Goal: Navigation & Orientation: Find specific page/section

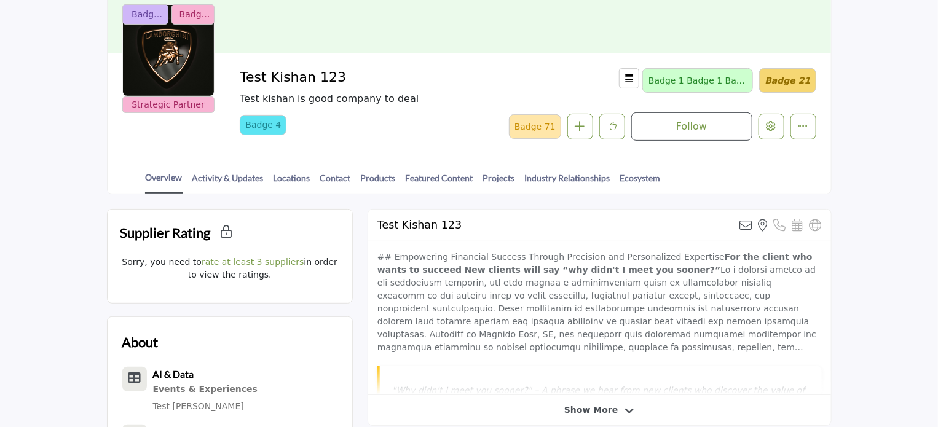
scroll to position [184, 0]
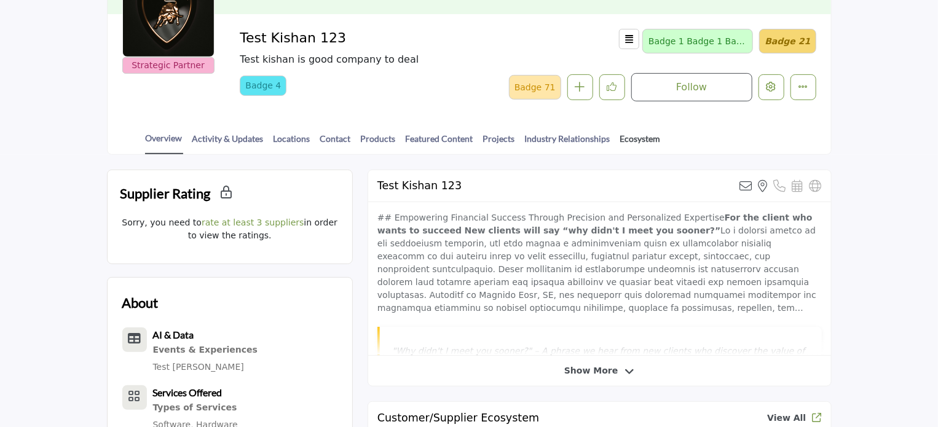
click at [635, 141] on link "Ecosystem" at bounding box center [641, 143] width 42 height 22
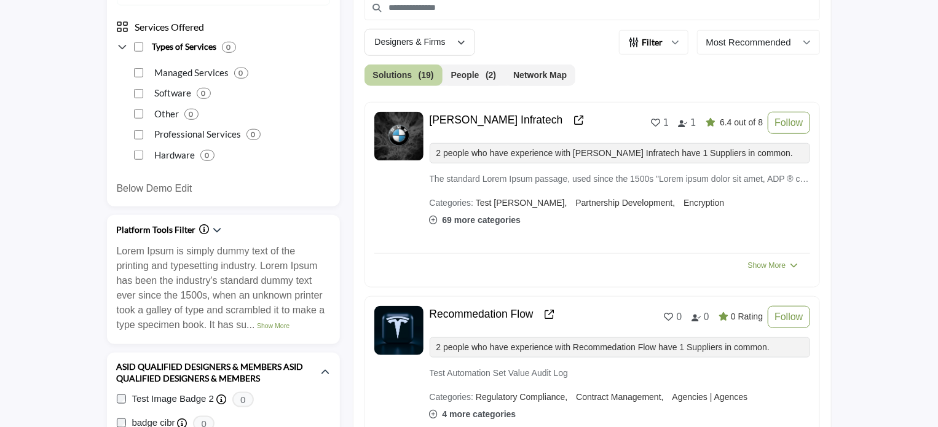
scroll to position [430, 0]
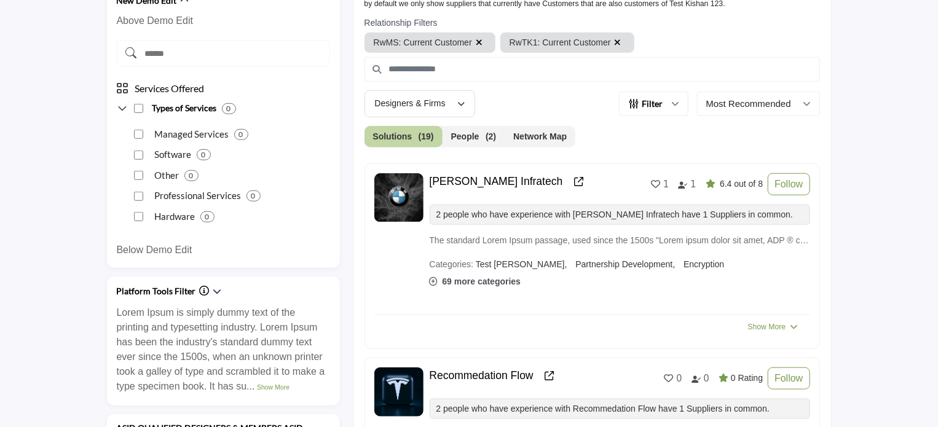
click at [541, 136] on button "Network Map" at bounding box center [540, 137] width 71 height 22
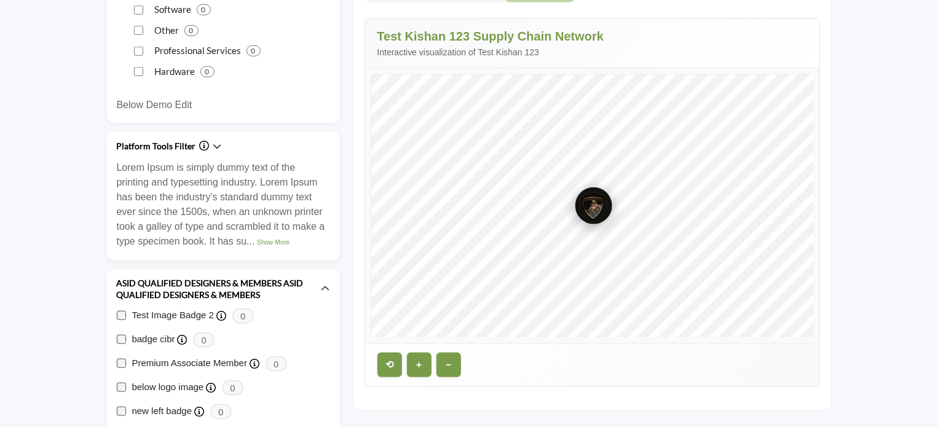
scroll to position [492, 0]
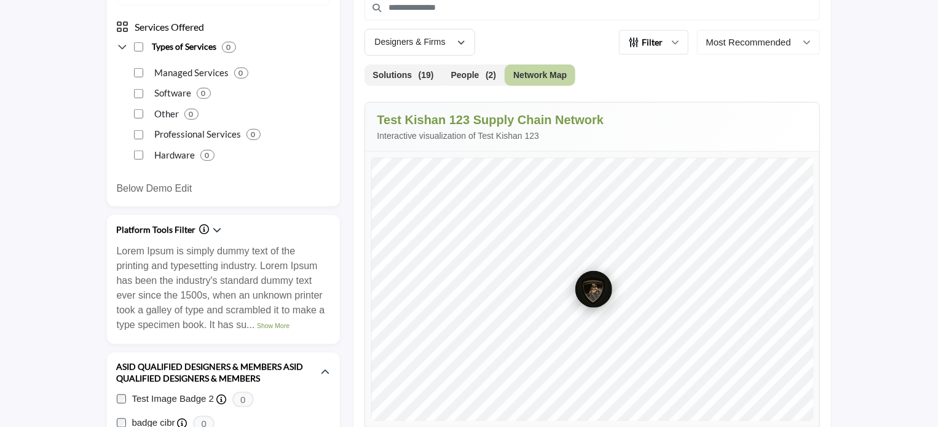
click at [675, 43] on icon "button" at bounding box center [675, 42] width 7 height 7
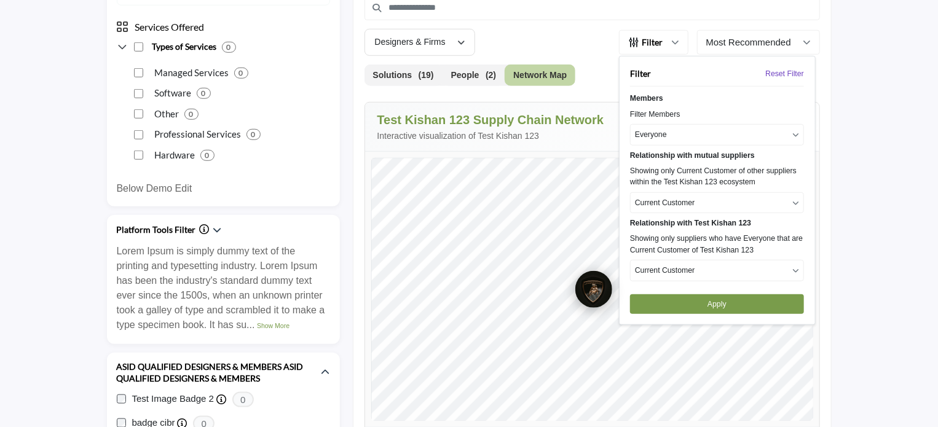
click at [686, 197] on p "Current Customer" at bounding box center [665, 202] width 60 height 11
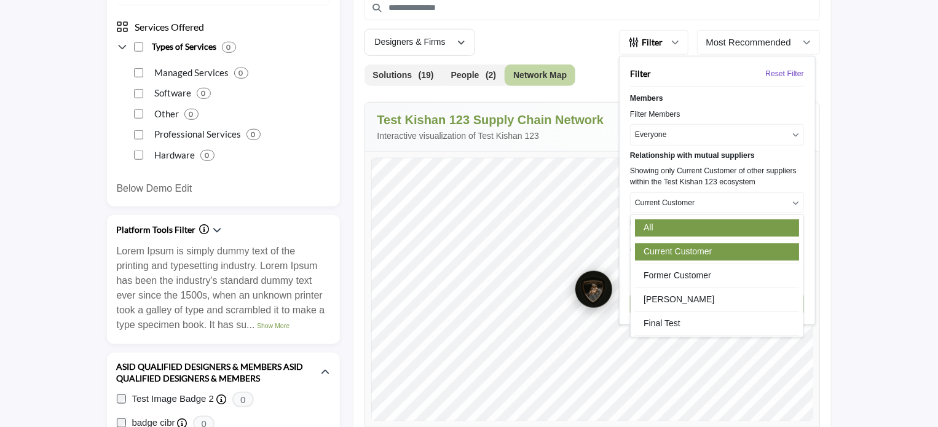
click at [664, 231] on link "All" at bounding box center [717, 228] width 164 height 17
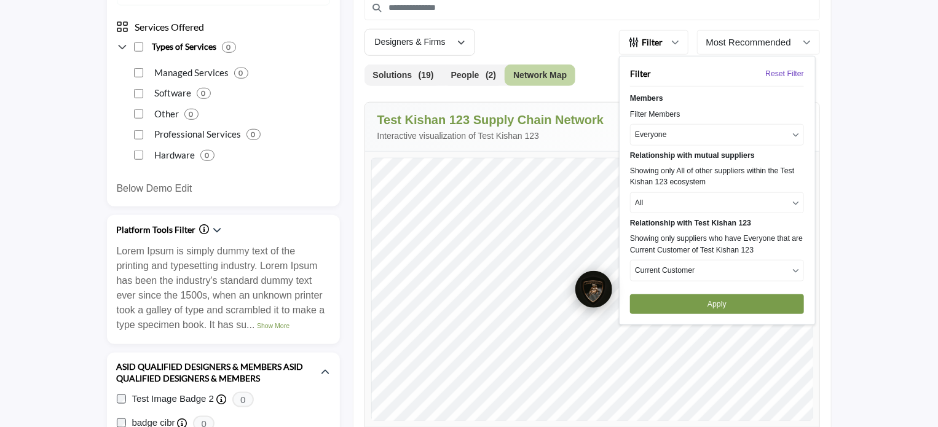
click at [682, 271] on p "Current Customer" at bounding box center [665, 270] width 60 height 11
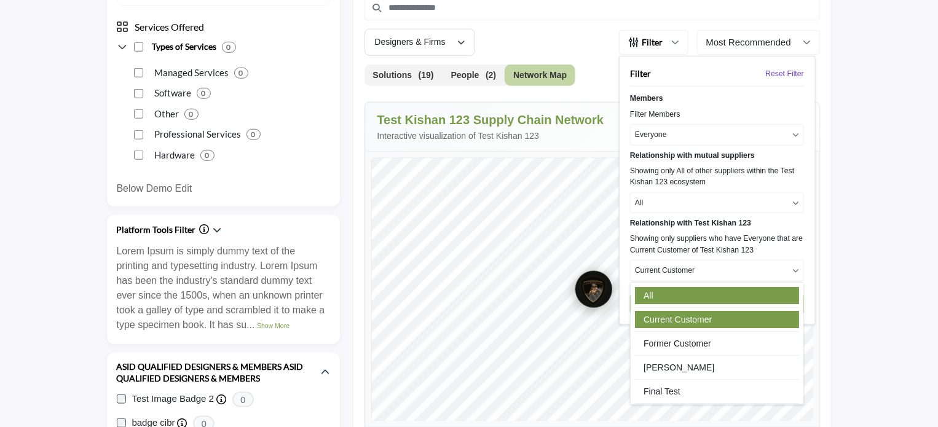
click at [661, 289] on link "All" at bounding box center [717, 295] width 164 height 17
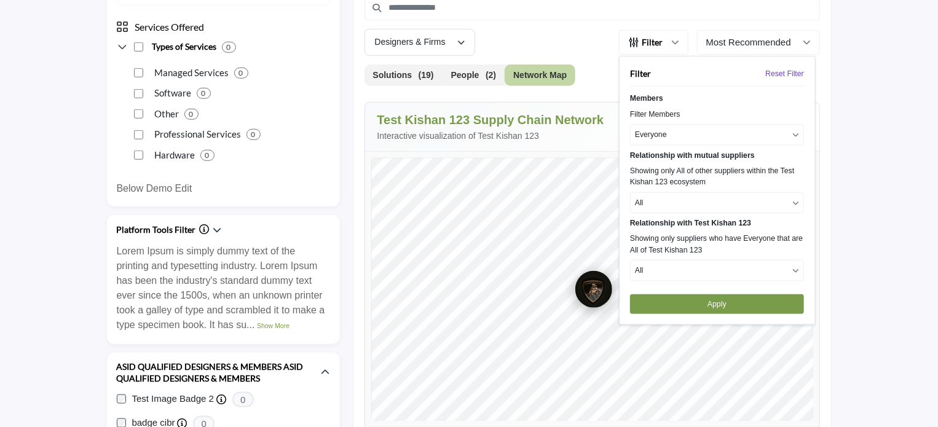
click at [709, 307] on button "Apply" at bounding box center [717, 305] width 174 height 20
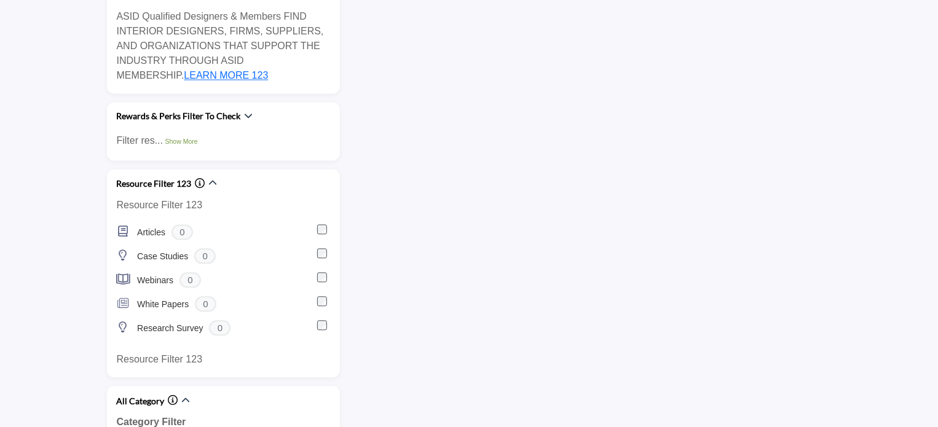
scroll to position [1230, 0]
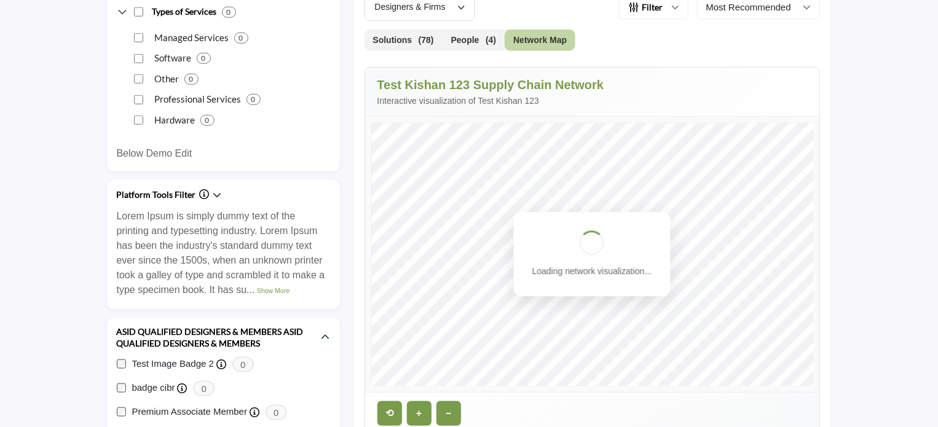
scroll to position [522, 0]
